Goal: Check status: Check status

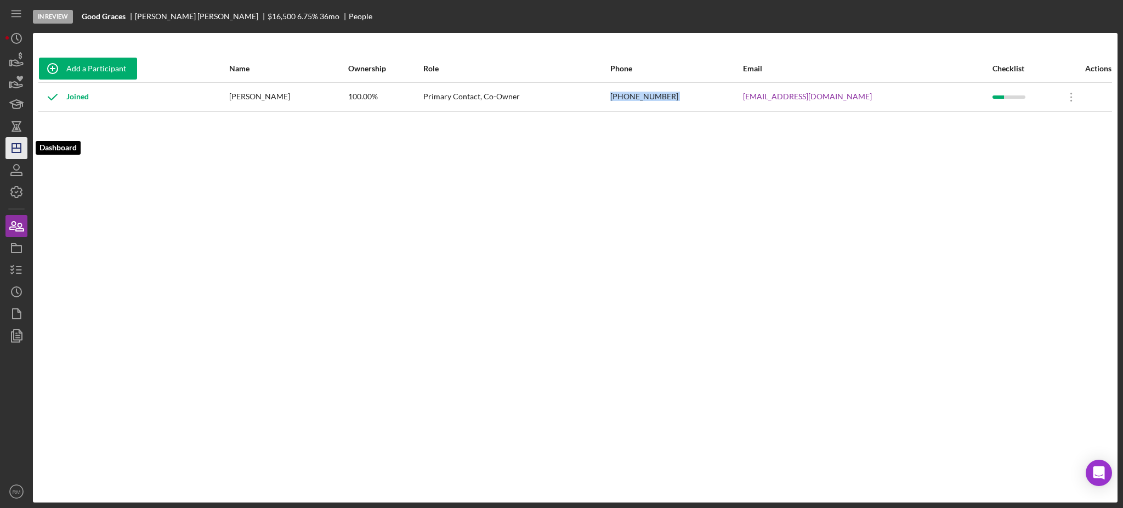
click at [22, 147] on icon "Icon/Dashboard" at bounding box center [16, 147] width 27 height 27
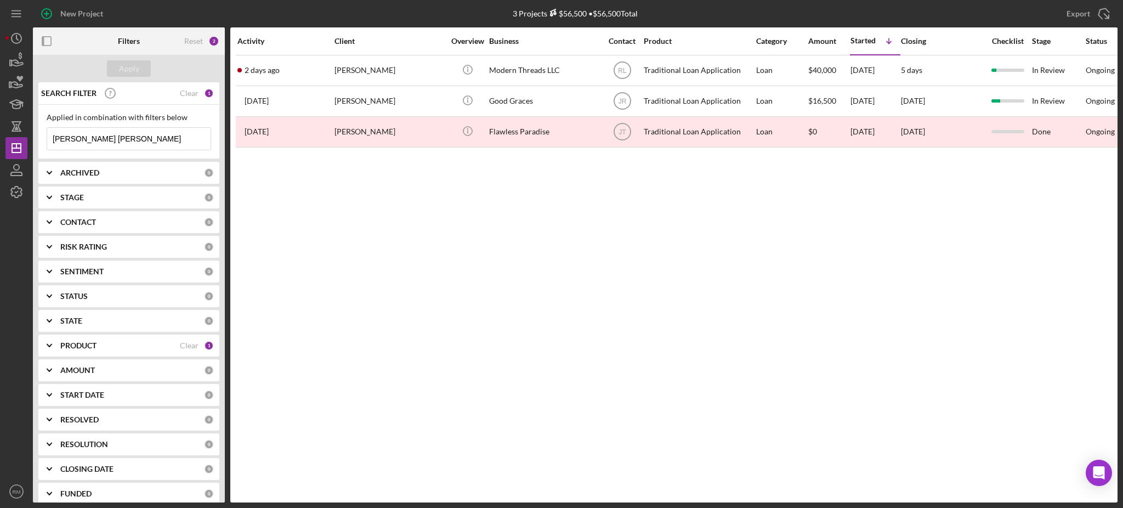
click at [129, 143] on input "[PERSON_NAME] [PERSON_NAME]" at bounding box center [128, 139] width 163 height 22
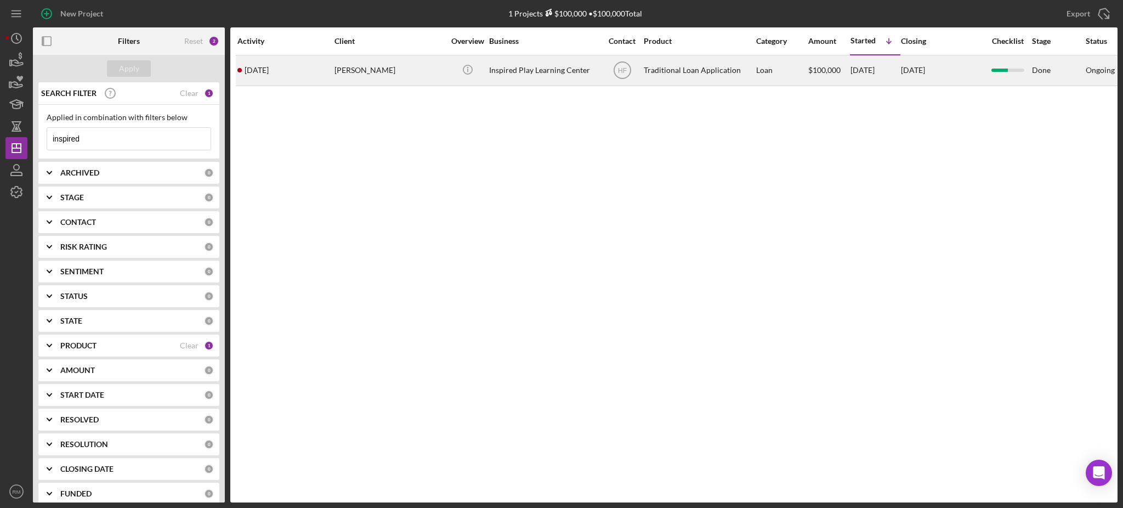
type input "inspired"
click at [366, 69] on div "[PERSON_NAME]" at bounding box center [389, 70] width 110 height 29
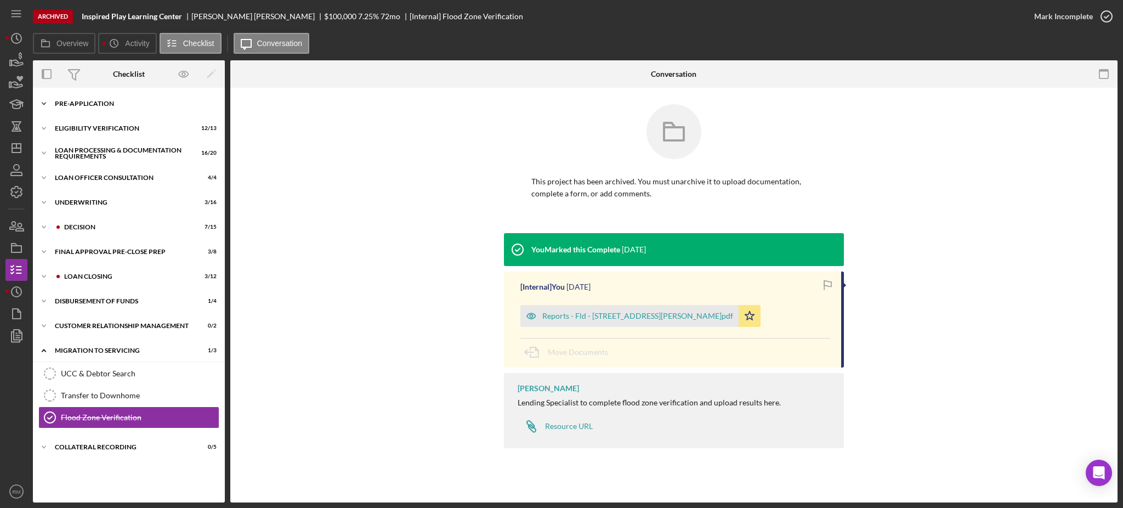
click at [115, 108] on div "Icon/Expander Pre-Application 7 / 10" at bounding box center [129, 104] width 192 height 22
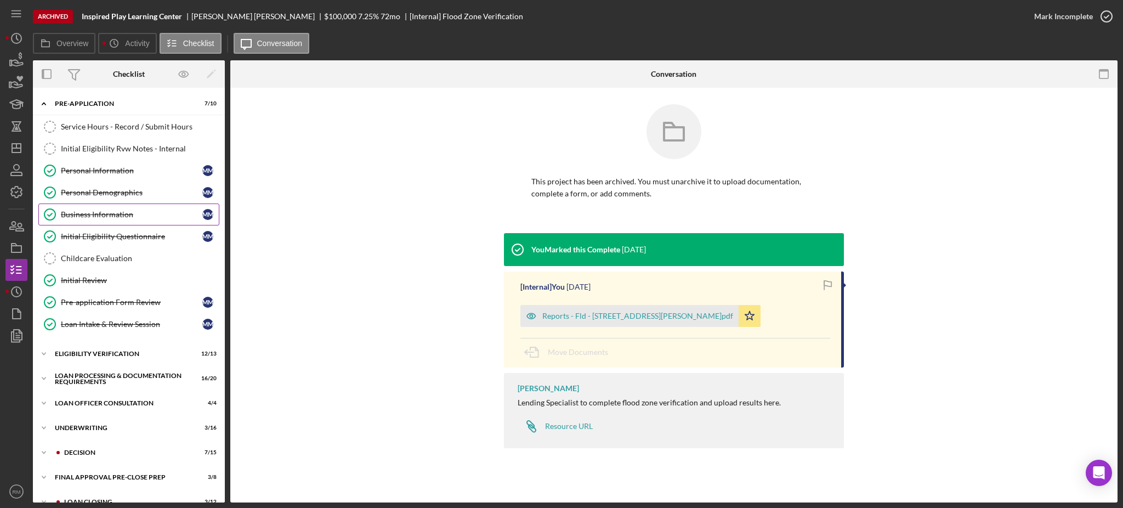
click at [134, 214] on div "Business Information" at bounding box center [131, 214] width 141 height 9
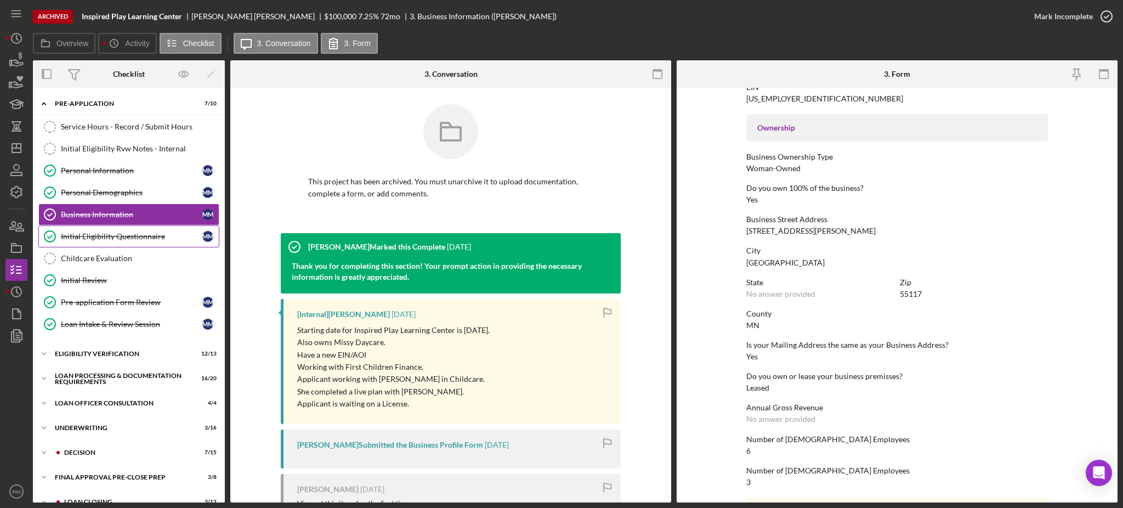
scroll to position [187, 0]
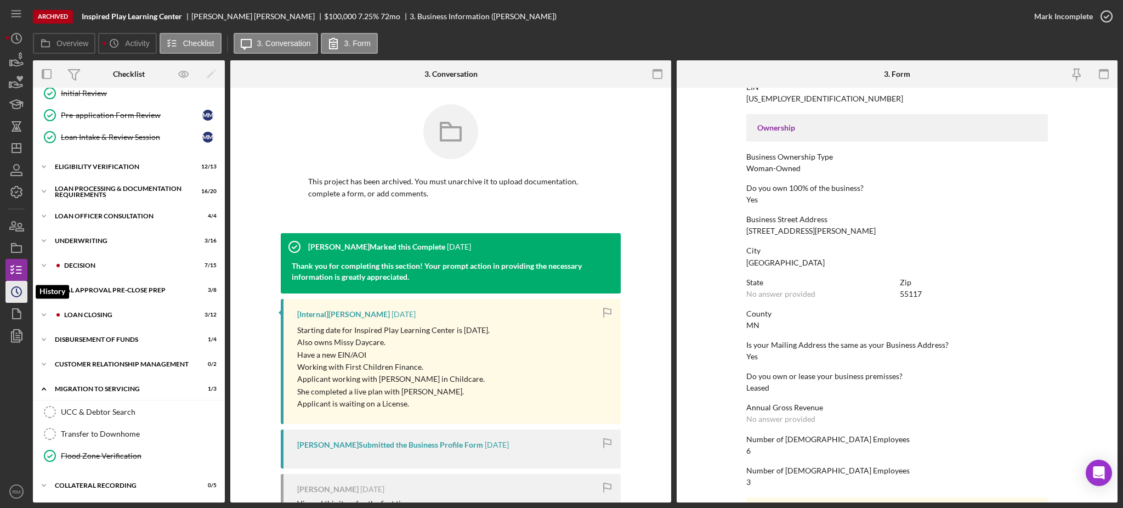
click at [12, 286] on icon "Icon/History" at bounding box center [16, 291] width 27 height 27
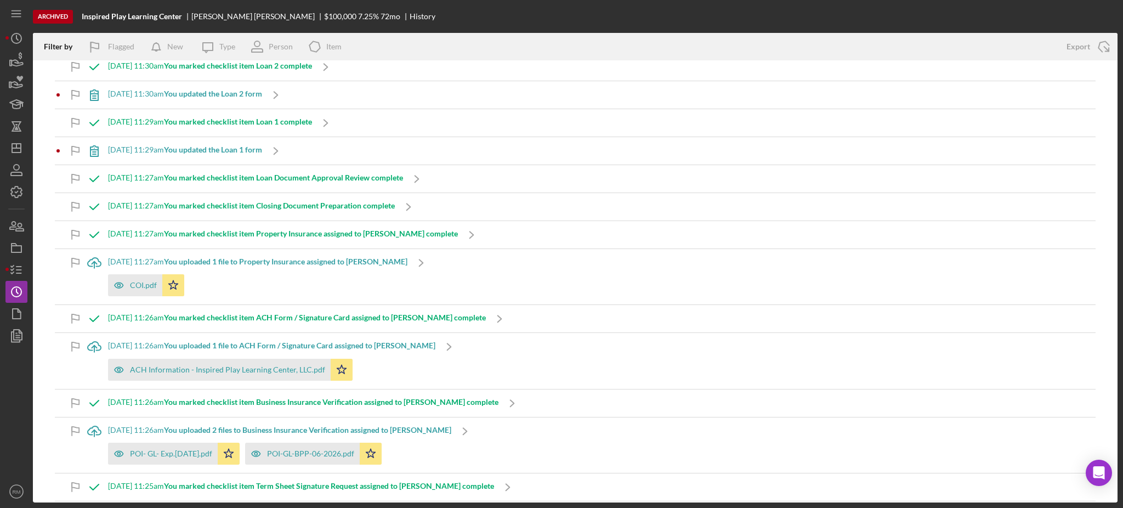
scroll to position [481, 0]
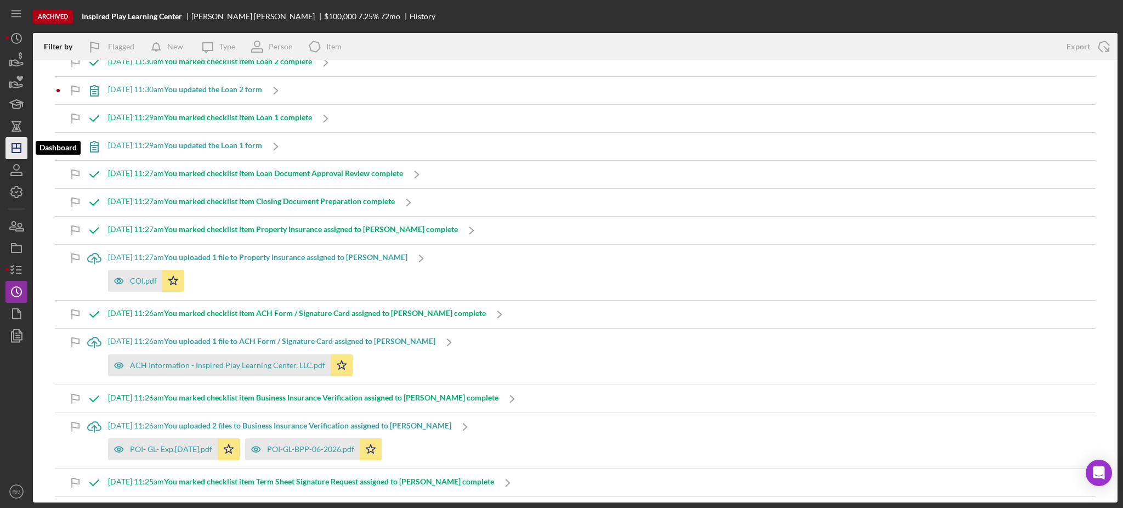
click at [15, 150] on icon "Icon/Dashboard" at bounding box center [16, 147] width 27 height 27
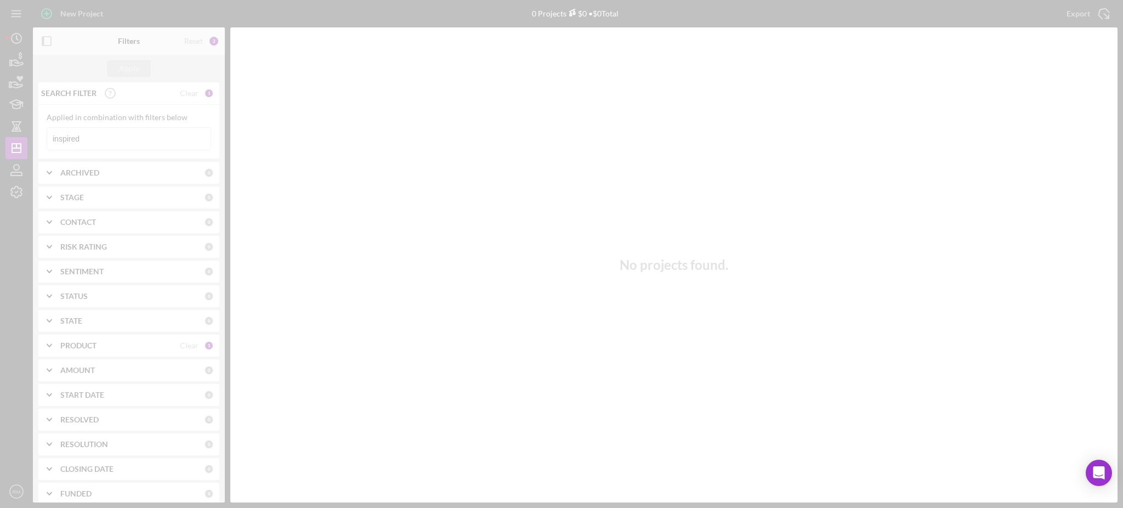
click at [110, 137] on div at bounding box center [561, 254] width 1123 height 508
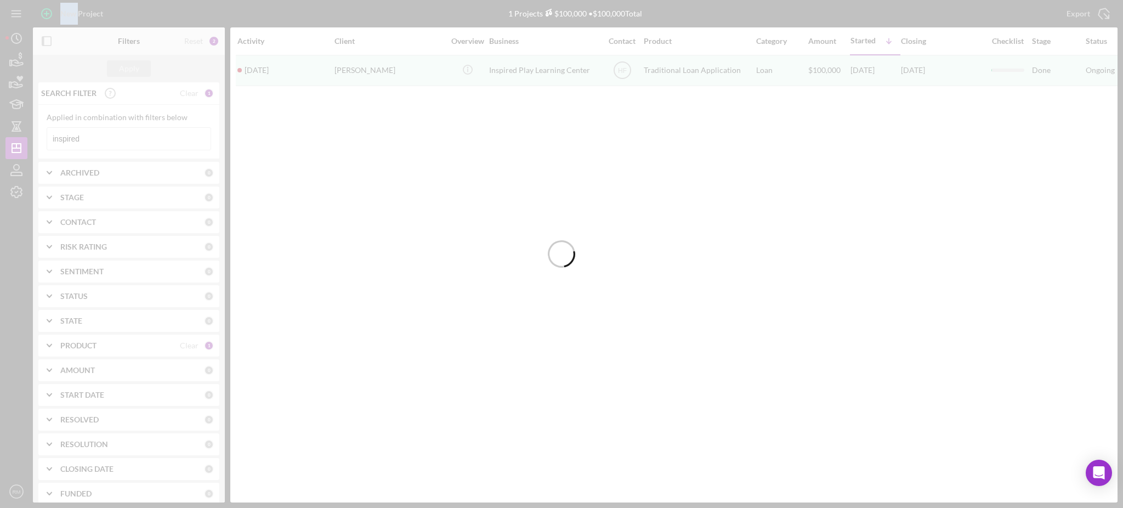
click at [110, 137] on div at bounding box center [561, 254] width 1123 height 508
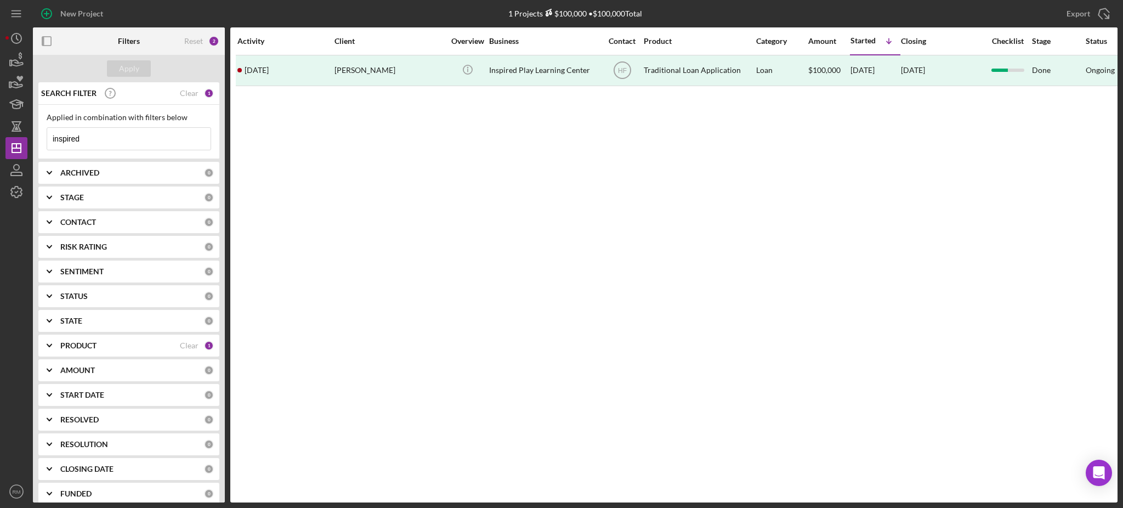
click at [110, 137] on input "inspired" at bounding box center [128, 139] width 163 height 22
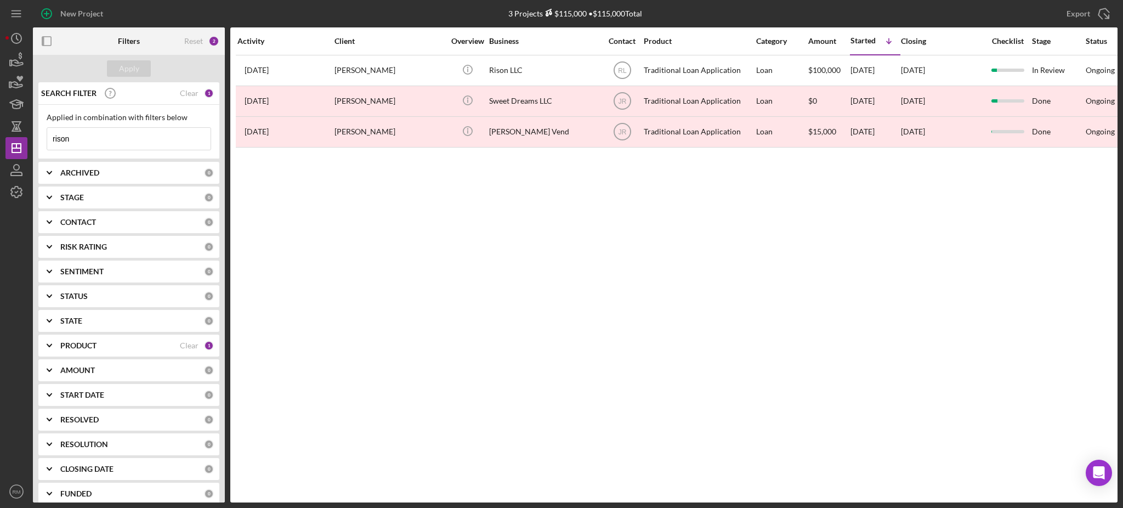
click at [106, 141] on input "rison" at bounding box center [128, 139] width 163 height 22
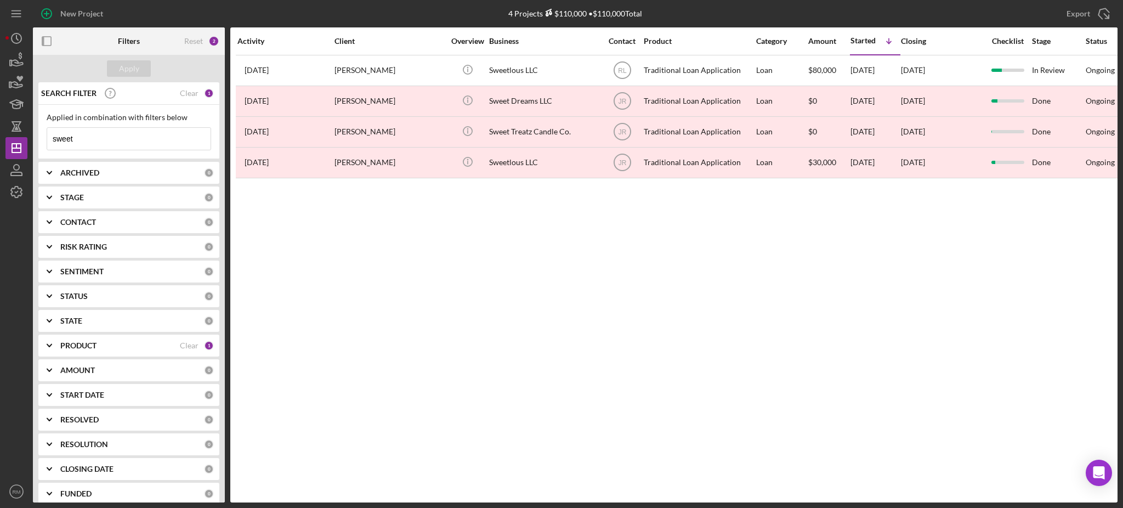
type input "sweet"
